Goal: Communication & Community: Answer question/provide support

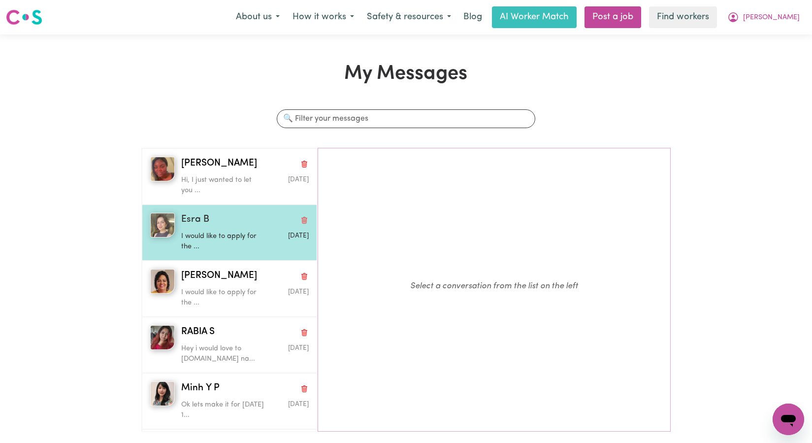
click at [211, 221] on div "Esra B" at bounding box center [245, 220] width 128 height 14
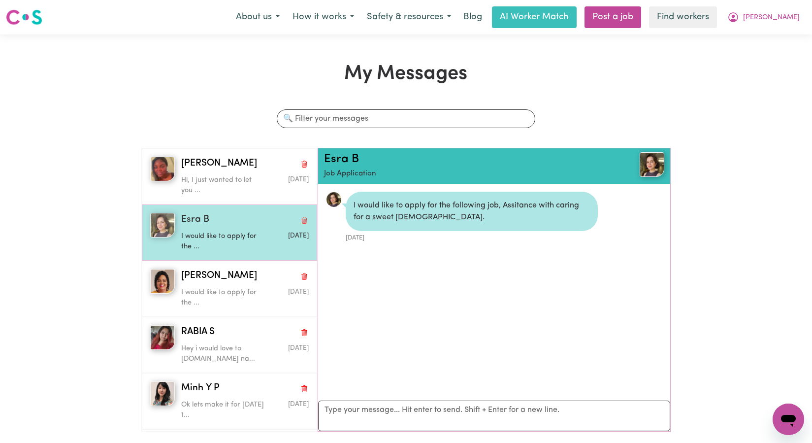
scroll to position [13, 0]
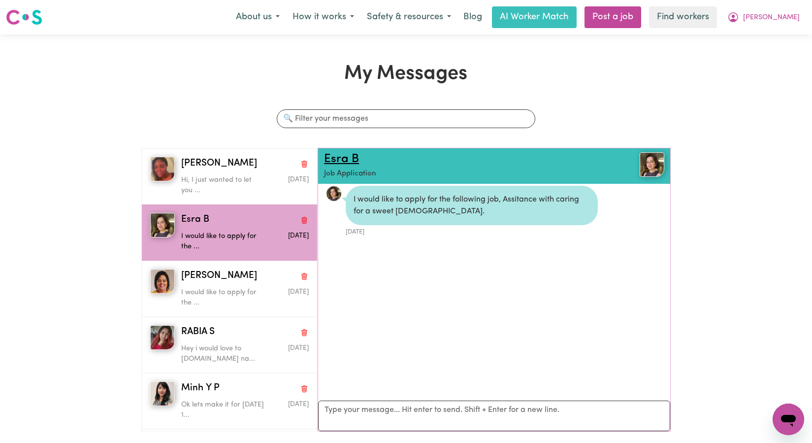
click at [339, 159] on link "Esra B" at bounding box center [341, 159] width 35 height 12
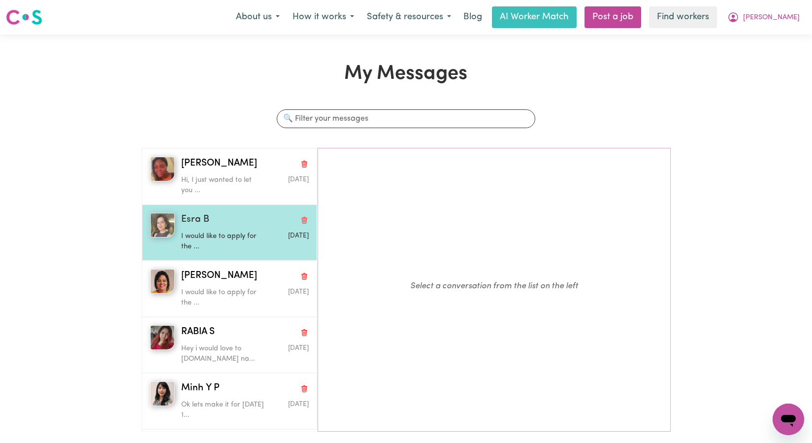
click at [239, 228] on div "I would like to apply for the ..." at bounding box center [223, 239] width 85 height 25
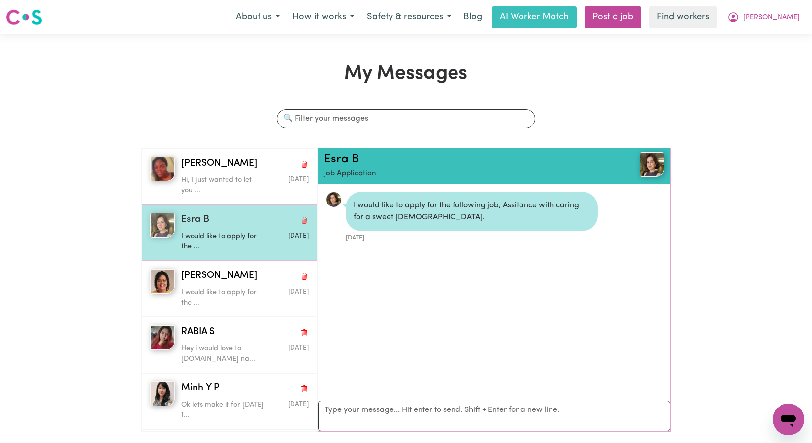
scroll to position [13, 0]
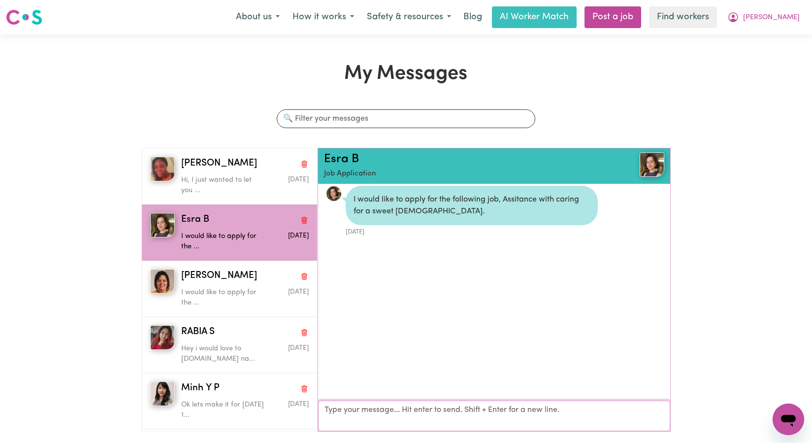
click at [360, 406] on textarea "Your reply" at bounding box center [494, 416] width 352 height 31
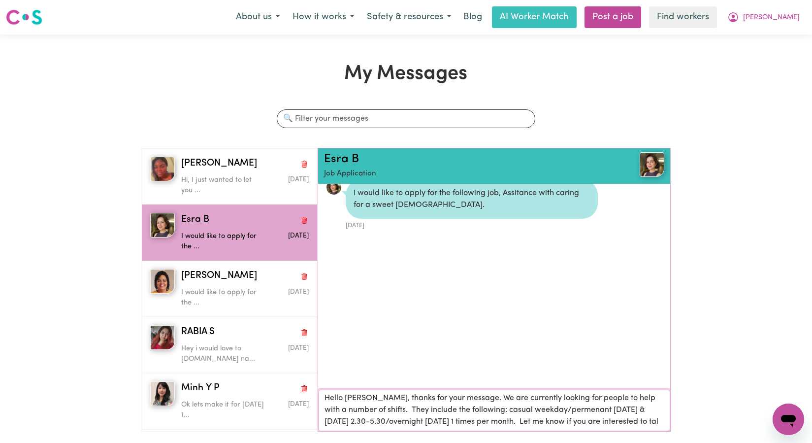
scroll to position [1, 0]
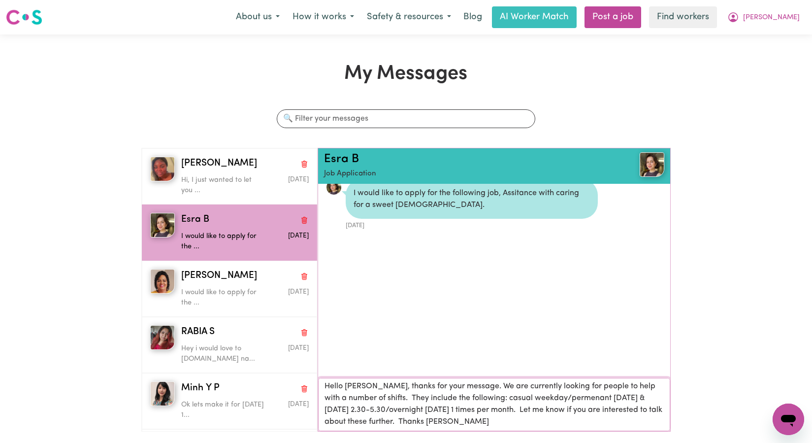
click at [545, 398] on textarea "Hello [PERSON_NAME], thanks for your message. We are currently looking for peop…" at bounding box center [494, 404] width 352 height 53
click at [492, 409] on textarea "Hello [PERSON_NAME], thanks for your message. We are currently looking for peop…" at bounding box center [494, 404] width 352 height 53
click at [558, 410] on textarea "Hello [PERSON_NAME], thanks for your message. We are currently looking for peop…" at bounding box center [494, 404] width 352 height 53
type textarea "Hello [PERSON_NAME], thanks for your message. We are currently looking for peop…"
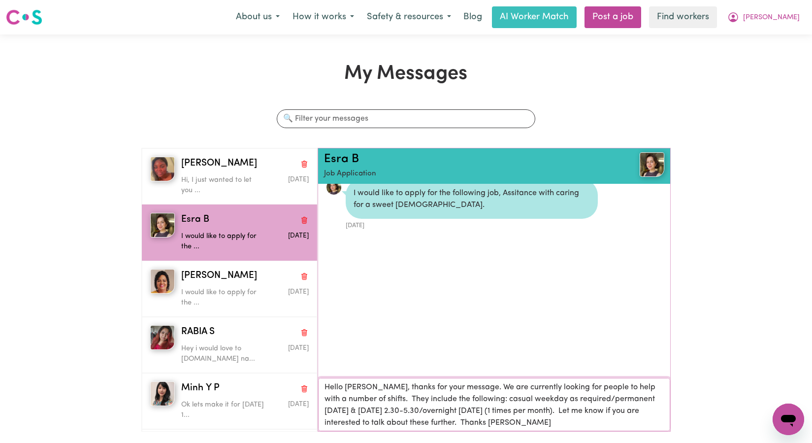
click at [572, 423] on textarea "Hello [PERSON_NAME], thanks for your message. We are currently looking for peop…" at bounding box center [494, 404] width 352 height 53
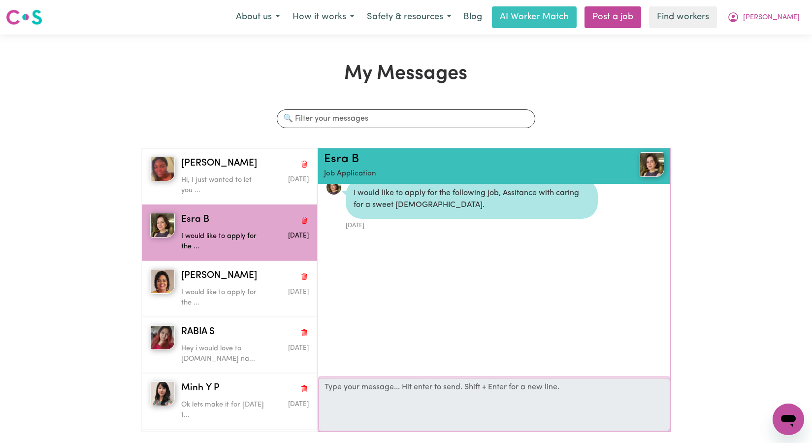
scroll to position [29, 0]
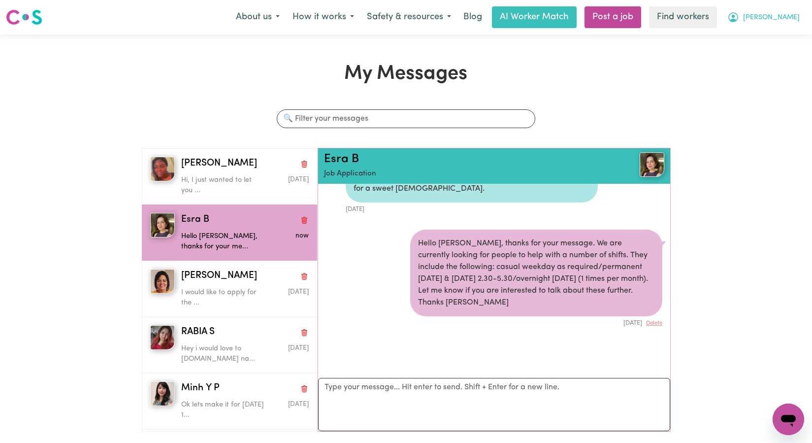
click at [789, 23] on span "[PERSON_NAME]" at bounding box center [771, 17] width 57 height 11
click at [738, 81] on div "My Messages Search conversations [PERSON_NAME], I just wanted to let you ... [D…" at bounding box center [406, 250] width 812 height 377
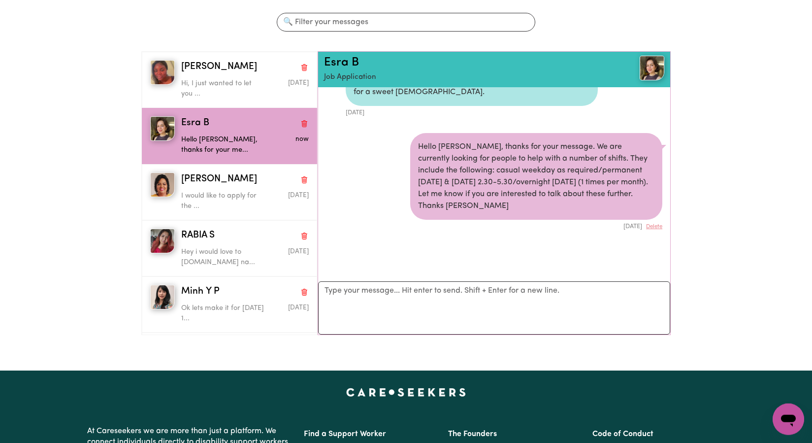
scroll to position [0, 0]
